Goal: Transaction & Acquisition: Book appointment/travel/reservation

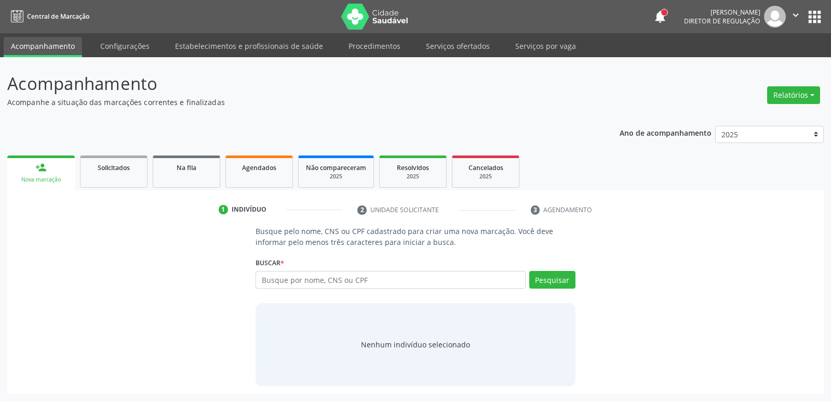
click at [355, 277] on input "text" at bounding box center [391, 280] width 270 height 18
type input "700507188451559"
click at [555, 277] on button "Pesquisar" at bounding box center [552, 280] width 46 height 18
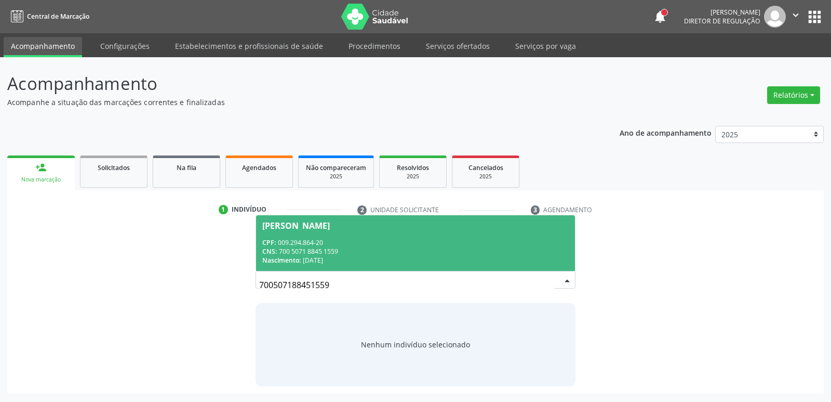
click at [323, 235] on span "[PERSON_NAME] CPF: 009.294.864-20 CNS: 700 5071 8845 1559 Nascimento: [DATE]" at bounding box center [415, 243] width 318 height 56
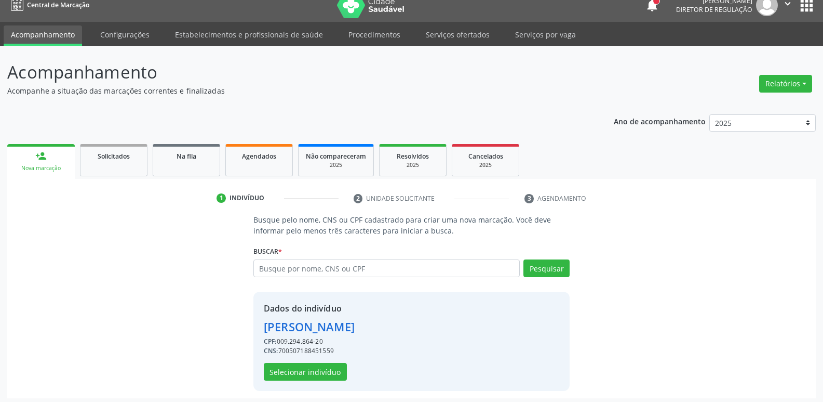
scroll to position [15, 0]
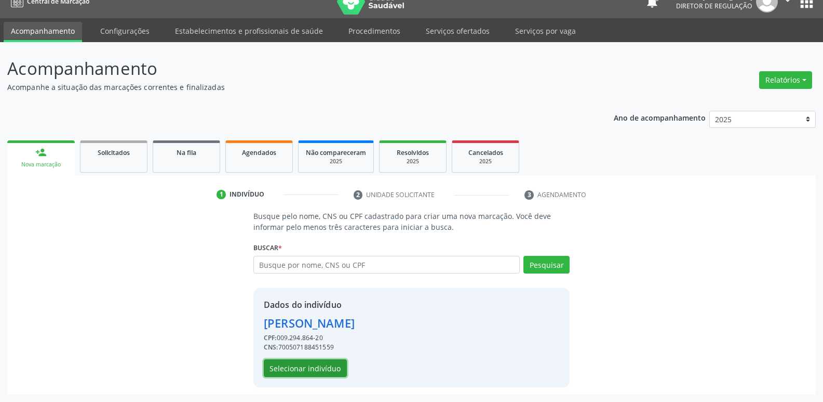
click at [328, 363] on button "Selecionar indivíduo" at bounding box center [305, 368] width 83 height 18
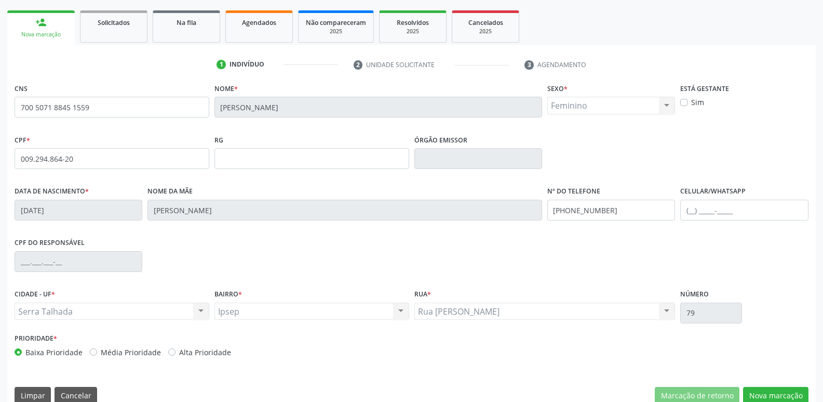
scroll to position [162, 0]
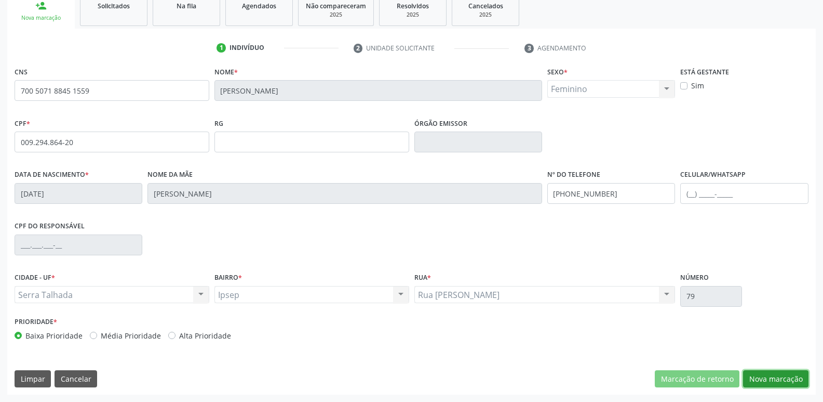
click at [766, 375] on button "Nova marcação" at bounding box center [775, 379] width 65 height 18
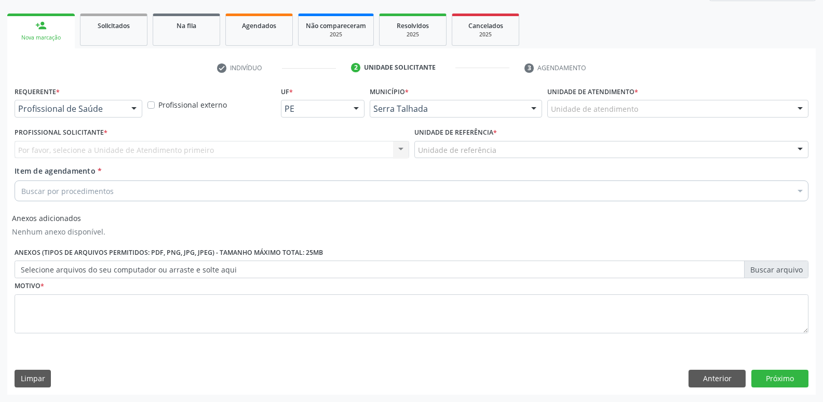
scroll to position [142, 0]
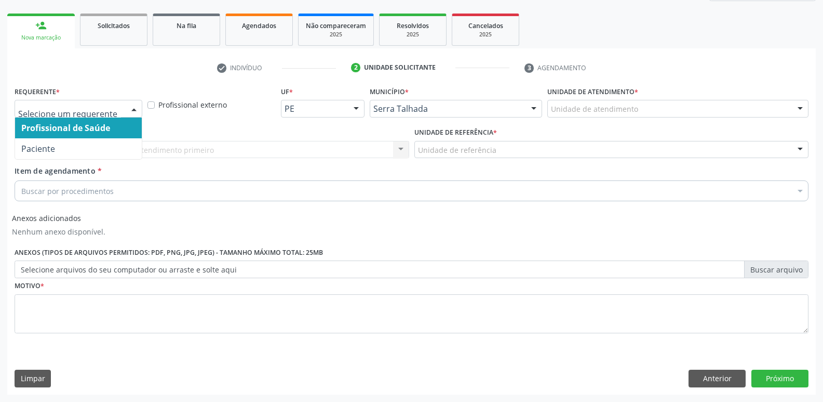
click at [132, 109] on div at bounding box center [134, 109] width 16 height 18
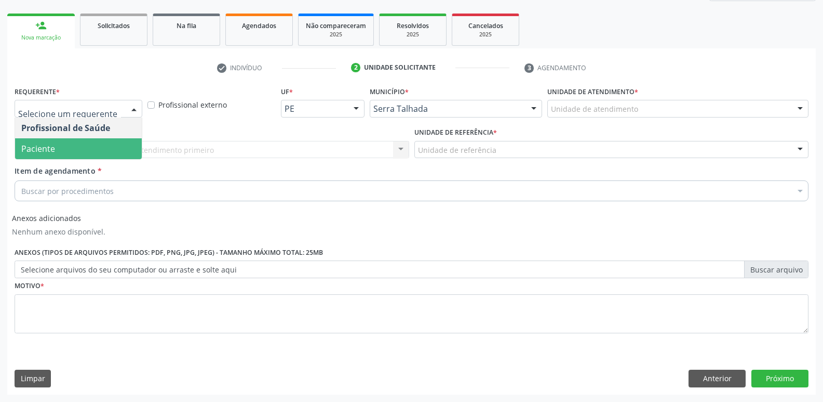
click at [117, 149] on span "Paciente" at bounding box center [78, 148] width 127 height 21
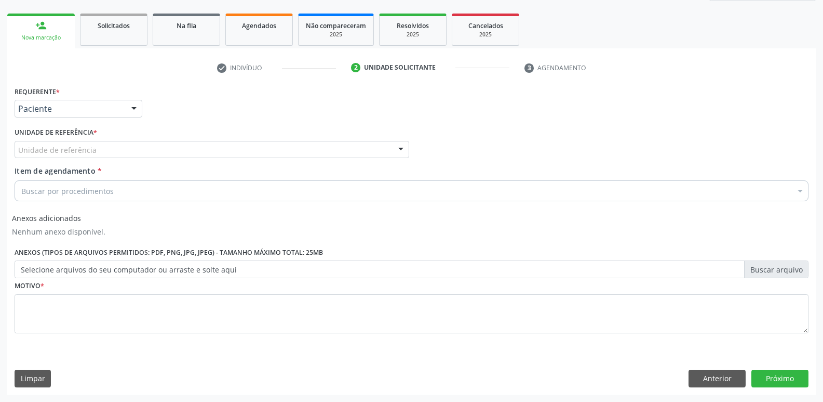
click at [115, 146] on div "Unidade de referência" at bounding box center [212, 150] width 395 height 18
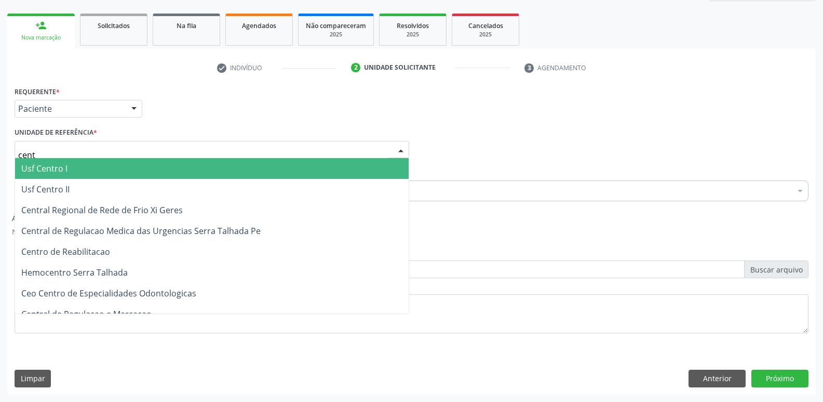
type input "centr"
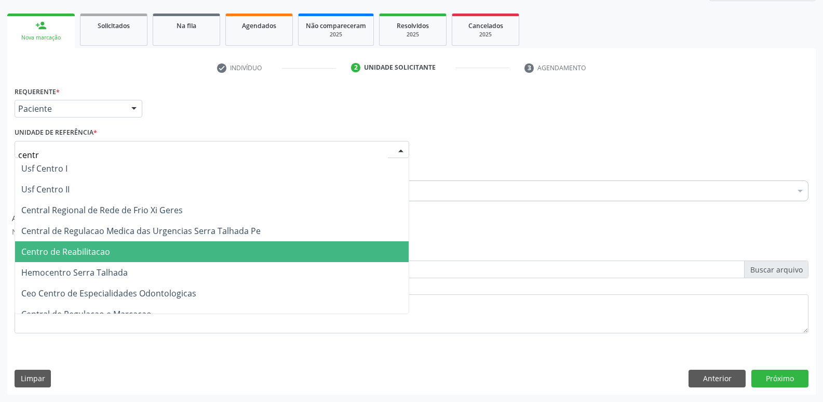
click at [112, 253] on span "Centro de Reabilitacao" at bounding box center [212, 251] width 394 height 21
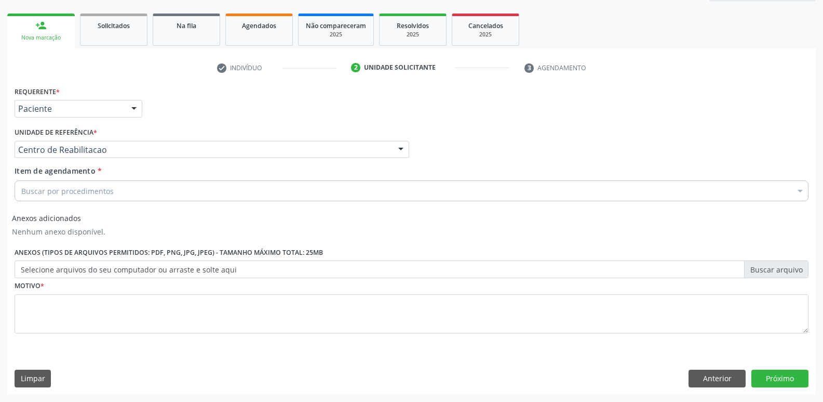
click at [217, 189] on div "Buscar por procedimentos" at bounding box center [412, 190] width 794 height 21
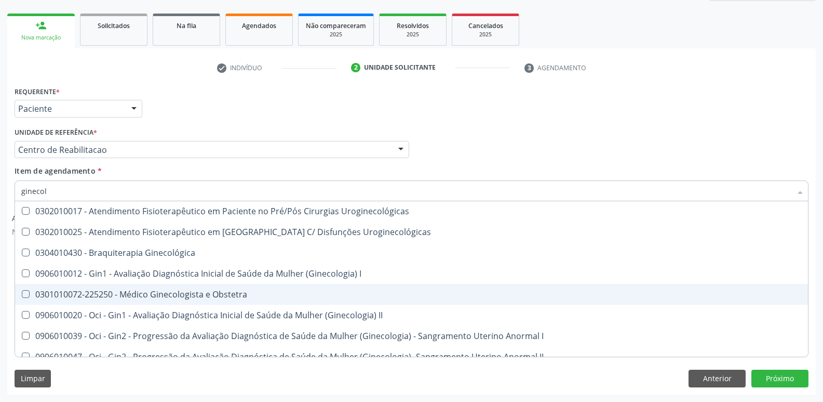
scroll to position [0, 0]
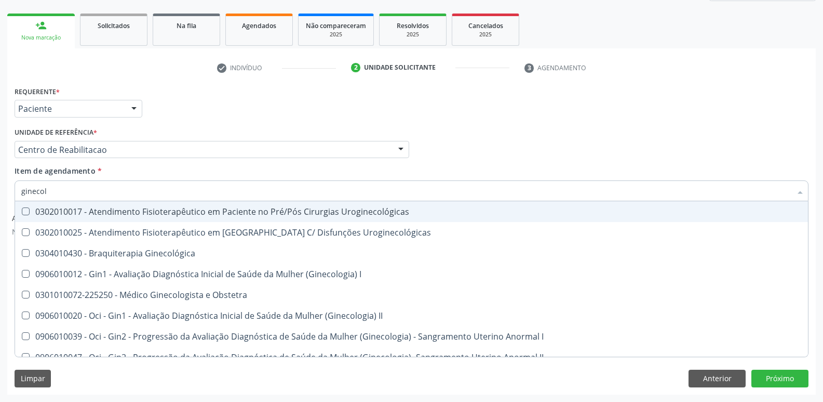
click at [95, 194] on input "ginecol" at bounding box center [406, 190] width 770 height 21
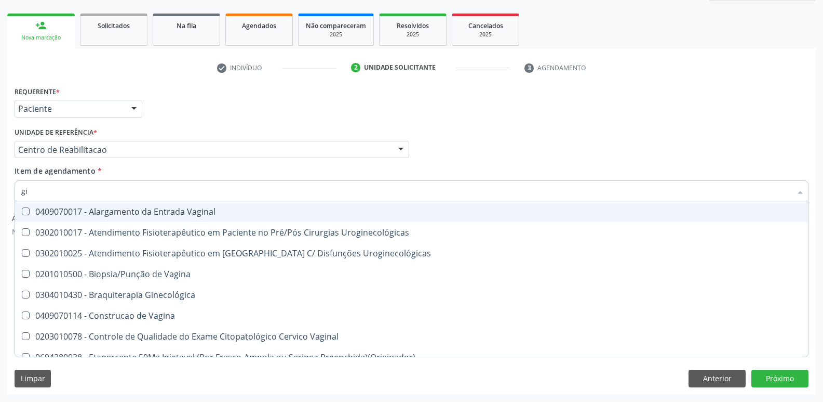
type input "g"
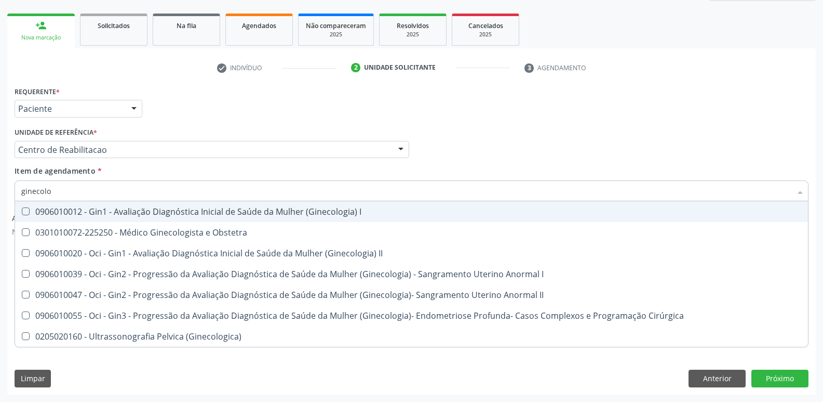
type input "ginecolog"
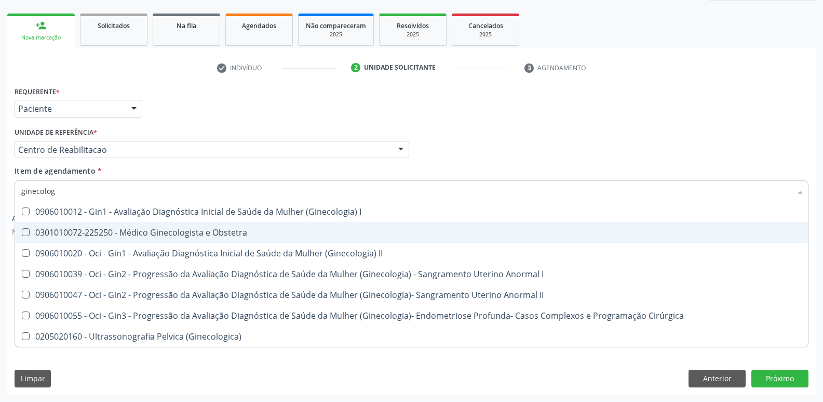
click at [138, 230] on div "0301010072-225250 - Médico Ginecologista e Obstetra" at bounding box center [411, 232] width 781 height 8
checkbox Obstetra "true"
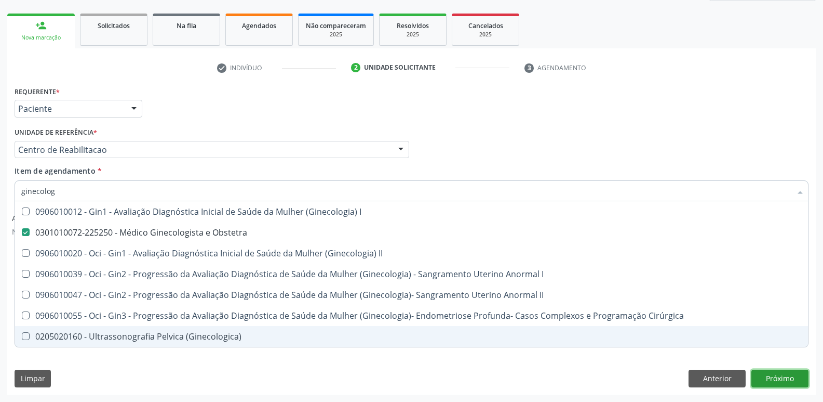
click at [790, 383] on button "Próximo" at bounding box center [780, 378] width 57 height 18
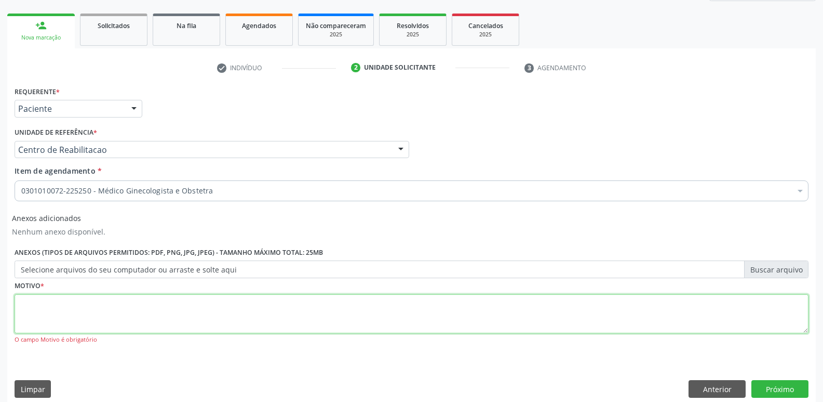
drag, startPoint x: 419, startPoint y: 312, endPoint x: 426, endPoint y: 304, distance: 11.0
click at [419, 313] on textarea at bounding box center [412, 313] width 794 height 39
type textarea "......."
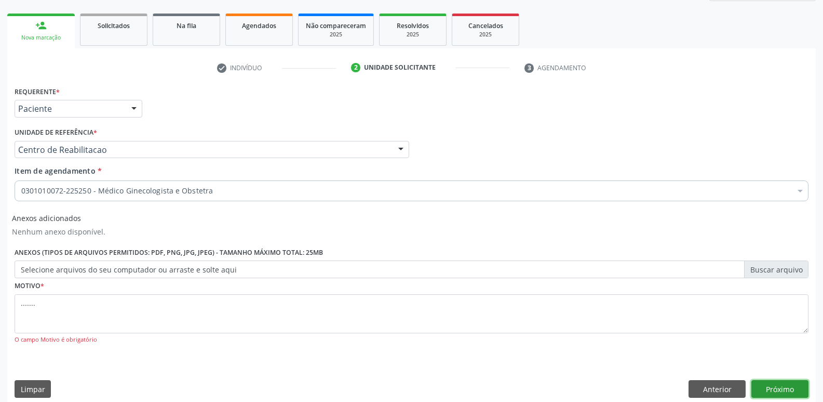
click at [798, 388] on button "Próximo" at bounding box center [780, 389] width 57 height 18
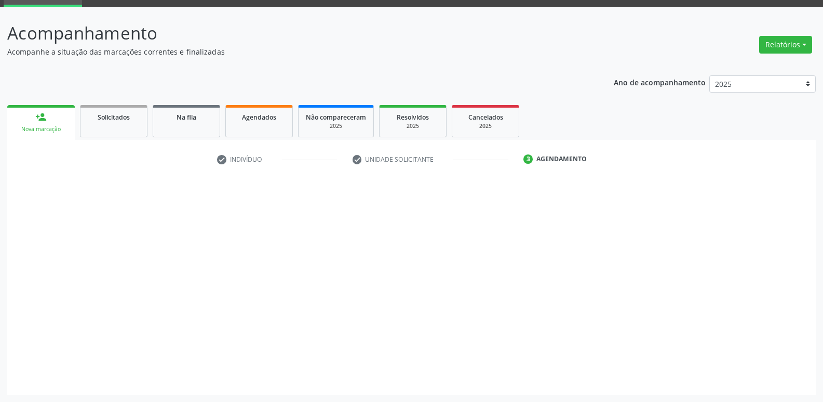
scroll to position [50, 0]
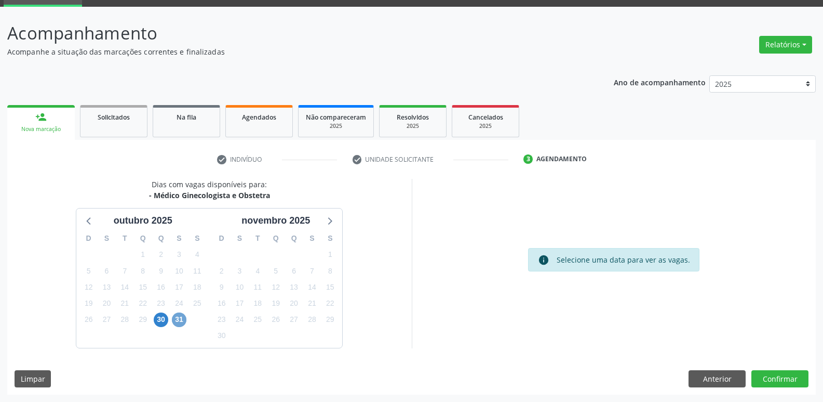
click at [183, 319] on span "31" at bounding box center [179, 319] width 15 height 15
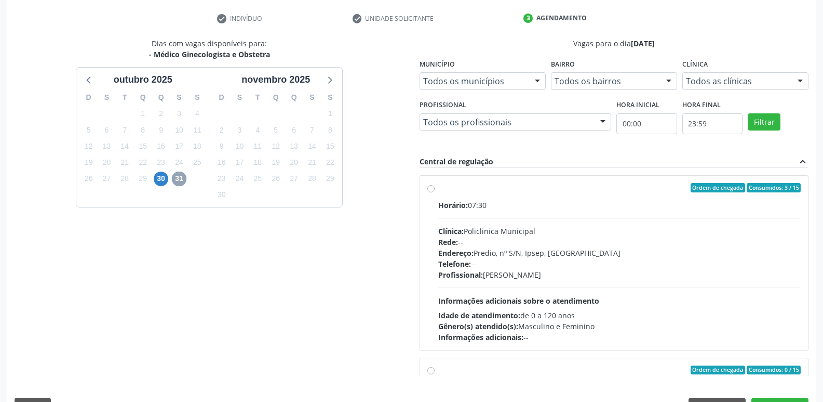
scroll to position [219, 0]
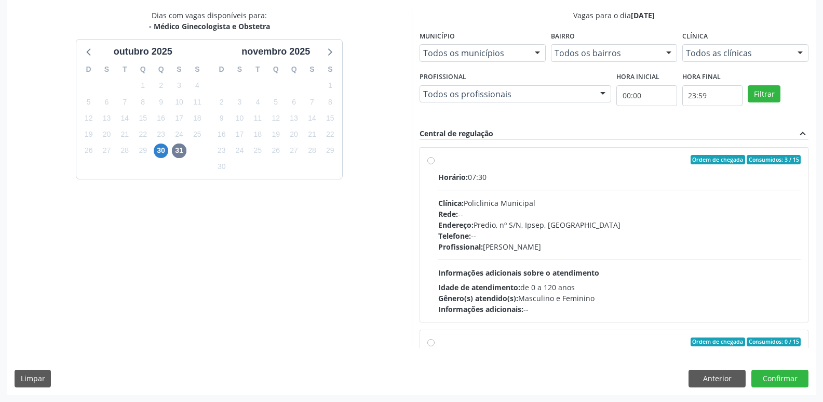
click at [438, 163] on label "Ordem de chegada Consumidos: 3 / 15 Horário: 07:30 Clínica: Policlinica Municip…" at bounding box center [619, 234] width 363 height 159
click at [432, 163] on input "Ordem de chegada Consumidos: 3 / 15 Horário: 07:30 Clínica: Policlinica Municip…" at bounding box center [430, 159] width 7 height 9
radio input "true"
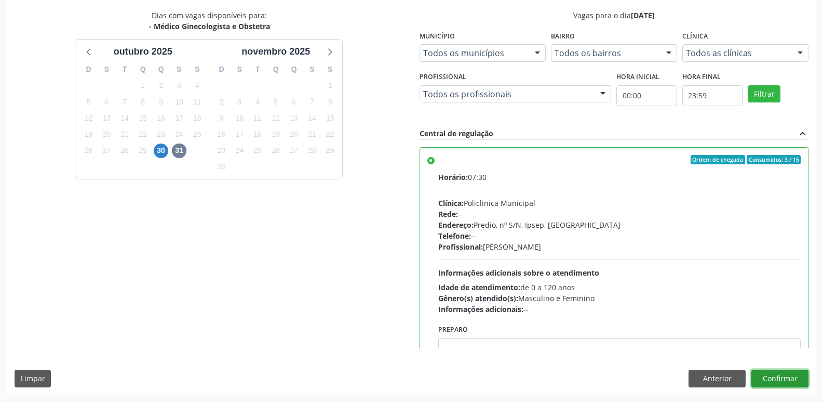
click at [785, 378] on button "Confirmar" at bounding box center [780, 378] width 57 height 18
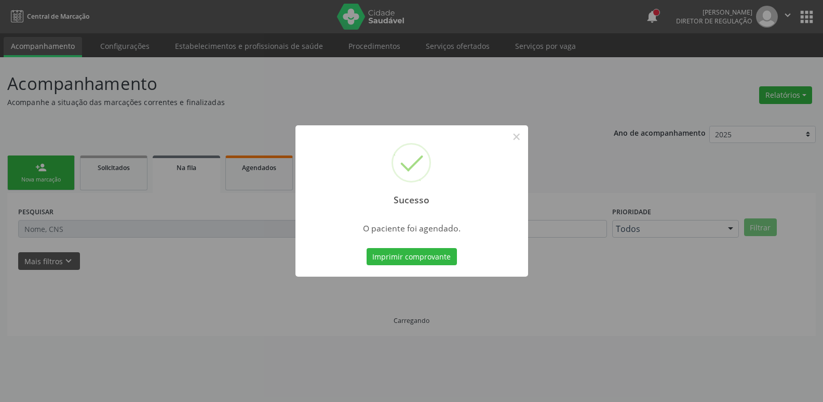
scroll to position [0, 0]
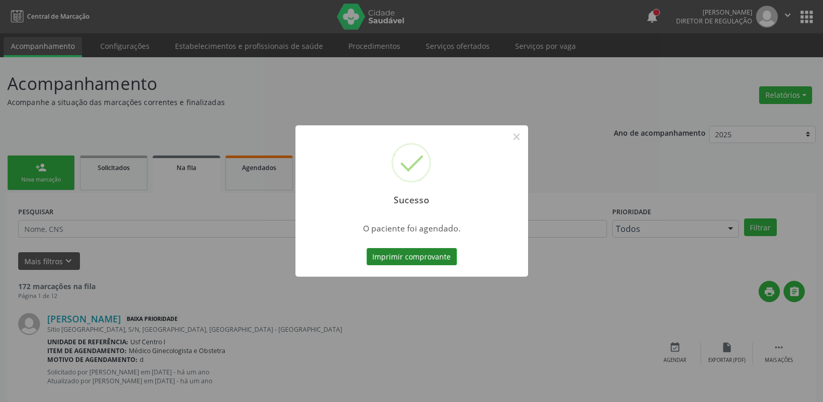
click at [435, 258] on button "Imprimir comprovante" at bounding box center [412, 257] width 90 height 18
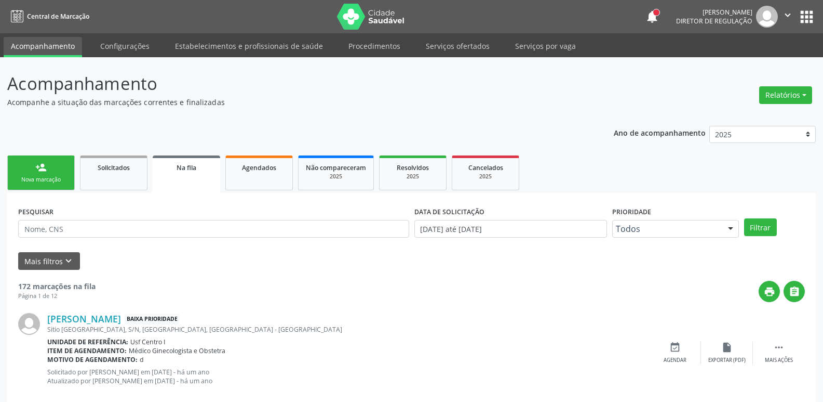
click at [807, 9] on button "apps" at bounding box center [807, 17] width 18 height 18
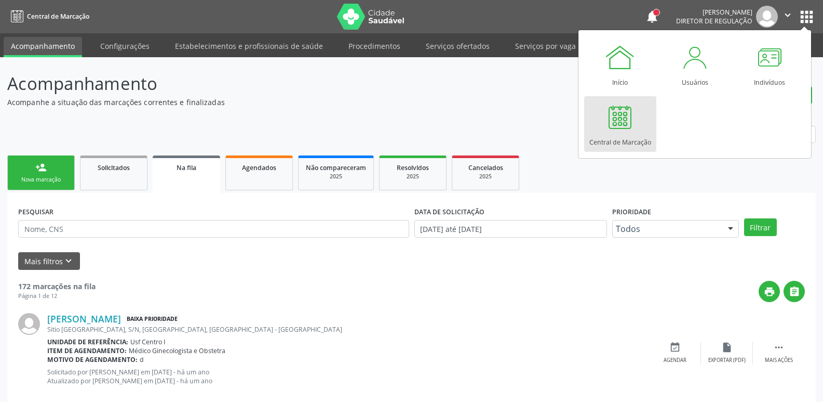
click at [606, 118] on div at bounding box center [620, 116] width 31 height 31
